Goal: Check status

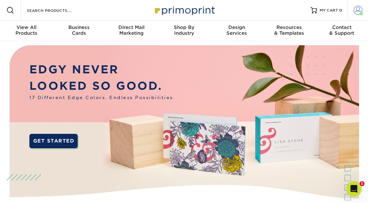
click at [356, 10] on span at bounding box center [357, 10] width 9 height 9
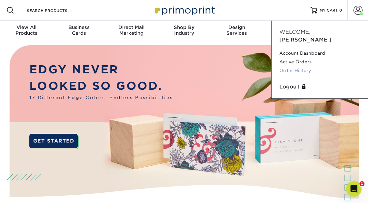
click at [303, 66] on link "Order History" at bounding box center [319, 70] width 81 height 9
click at [292, 66] on link "Order History" at bounding box center [319, 70] width 81 height 9
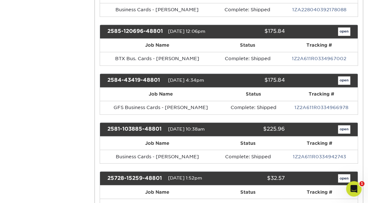
scroll to position [785, 0]
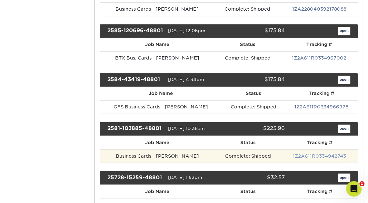
click at [304, 153] on link "1Z2A611R0334942743" at bounding box center [319, 155] width 53 height 5
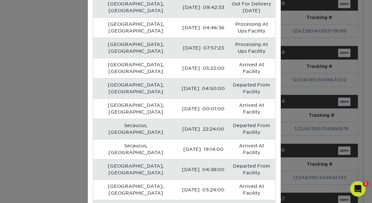
scroll to position [83, 0]
